Goal: Transaction & Acquisition: Download file/media

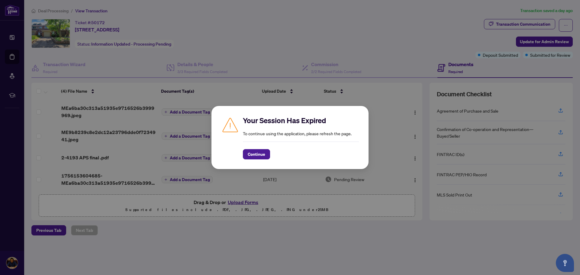
scroll to position [2, 0]
click at [263, 152] on button "Continue" at bounding box center [256, 154] width 27 height 10
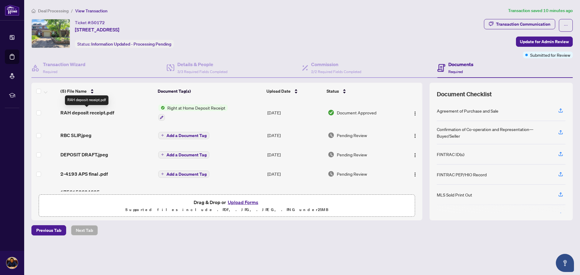
click at [101, 113] on span "RAH deposit receipt.pdf" at bounding box center [87, 112] width 54 height 7
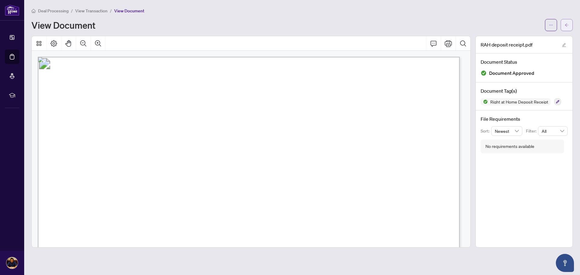
click at [568, 26] on icon "arrow-left" at bounding box center [566, 25] width 4 height 4
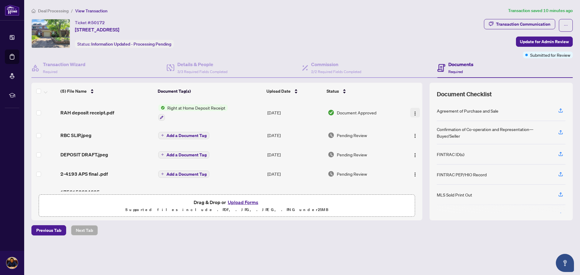
click at [412, 115] on img "button" at bounding box center [414, 113] width 5 height 5
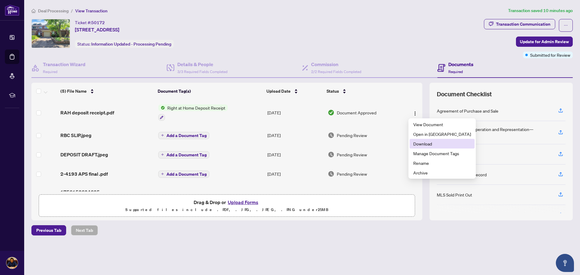
click at [428, 144] on span "Download" at bounding box center [442, 143] width 58 height 7
